Goal: Transaction & Acquisition: Purchase product/service

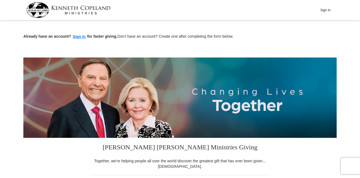
click at [83, 33] on div "Already have an account? Sign in for faster giving. Don't have an account? Crea…" at bounding box center [179, 31] width 313 height 18
click at [80, 36] on button "Sign in" at bounding box center [79, 37] width 16 height 6
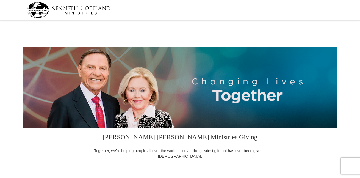
select select "[GEOGRAPHIC_DATA]"
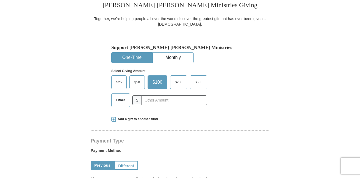
scroll to position [137, 0]
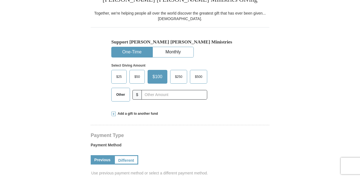
click at [119, 75] on span "$25" at bounding box center [118, 77] width 11 height 8
click at [0, 0] on input "$25" at bounding box center [0, 0] width 0 height 0
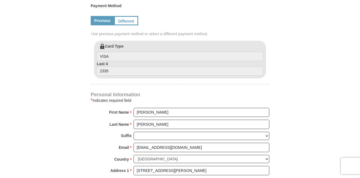
scroll to position [247, 0]
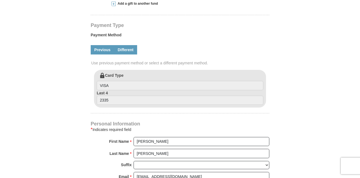
click at [133, 51] on link "Different" at bounding box center [125, 49] width 23 height 9
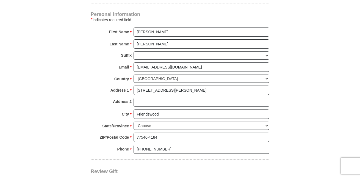
scroll to position [549, 0]
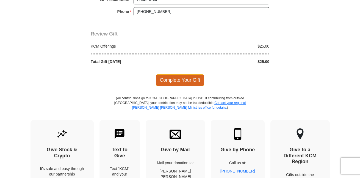
click at [193, 79] on span "Complete Your Gift" at bounding box center [180, 80] width 49 height 12
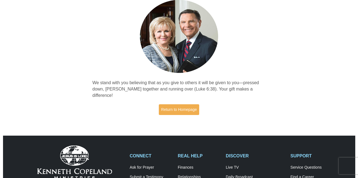
scroll to position [55, 0]
